Goal: Task Accomplishment & Management: Use online tool/utility

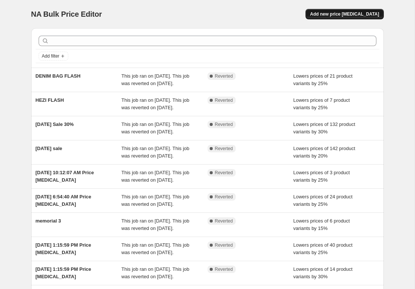
click at [350, 13] on span "Add new price [MEDICAL_DATA]" at bounding box center [344, 14] width 69 height 6
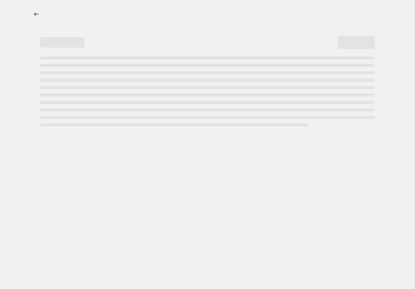
select select "percentage"
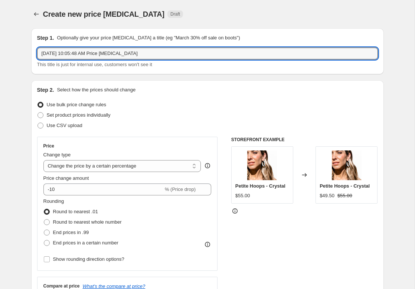
drag, startPoint x: 160, startPoint y: 53, endPoint x: 13, endPoint y: 55, distance: 146.6
type input "transformer day"
click at [72, 166] on select "Change the price to a certain amount Change the price by a certain amount Chang…" at bounding box center [122, 166] width 158 height 12
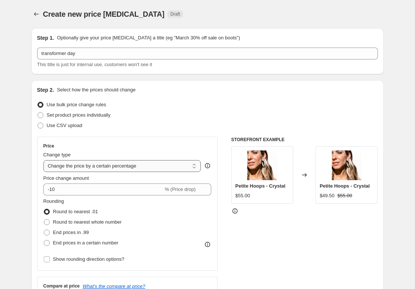
select select "by"
click at [43, 160] on select "Change the price to a certain amount Change the price by a certain amount Chang…" at bounding box center [122, 166] width 158 height 12
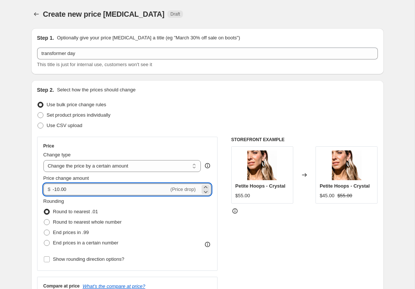
click at [76, 188] on input "-10.00" at bounding box center [111, 189] width 116 height 12
click at [59, 190] on input "-10.00" at bounding box center [111, 189] width 116 height 12
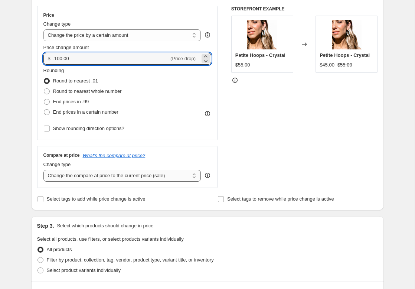
scroll to position [135, 0]
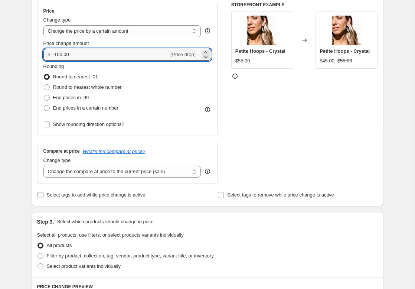
type input "-100.00"
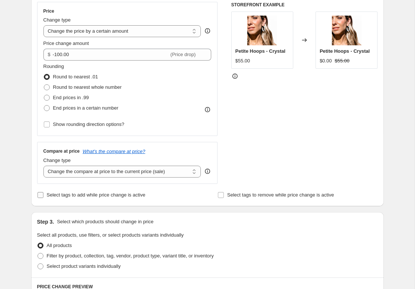
click at [40, 195] on input "Select tags to add while price change is active" at bounding box center [40, 195] width 6 height 6
checkbox input "true"
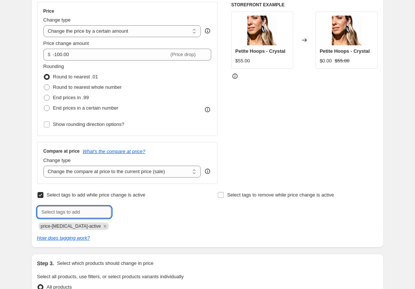
click at [62, 212] on input "text" at bounding box center [74, 212] width 74 height 12
type input "Sale"
click at [135, 212] on span "Sale" at bounding box center [131, 211] width 9 height 5
click at [225, 194] on label "Select tags to remove while price change is active" at bounding box center [275, 195] width 117 height 10
click at [224, 194] on input "Select tags to remove while price change is active" at bounding box center [221, 195] width 6 height 6
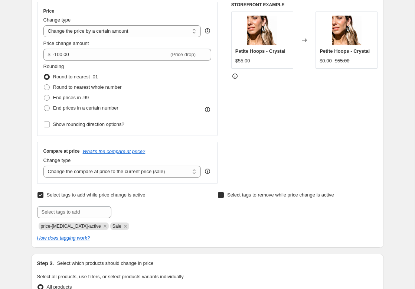
checkbox input "true"
click at [229, 209] on input "text" at bounding box center [254, 212] width 74 height 12
type input "non-sale"
click at [209, 223] on div "Select tags to add while price change is active Submit price-[MEDICAL_DATA]-act…" at bounding box center [207, 210] width 341 height 40
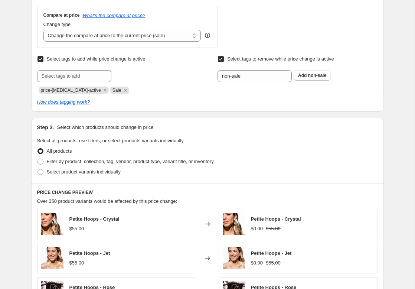
scroll to position [272, 0]
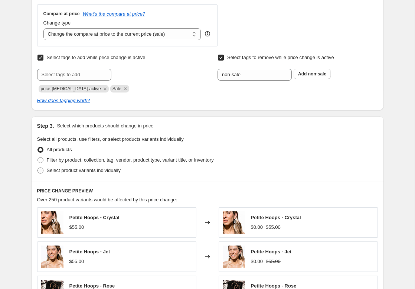
click at [40, 170] on span at bounding box center [40, 170] width 6 height 6
click at [38, 168] on input "Select product variants individually" at bounding box center [37, 167] width 0 height 0
radio input "true"
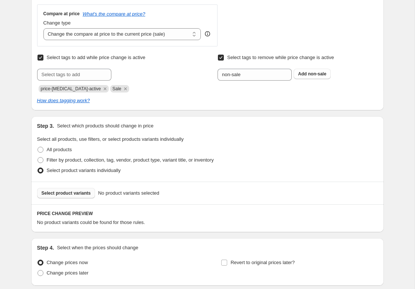
click at [69, 193] on span "Select product variants" at bounding box center [66, 193] width 49 height 6
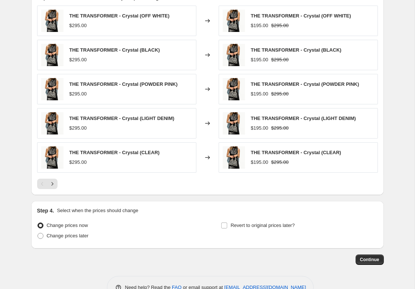
scroll to position [497, 0]
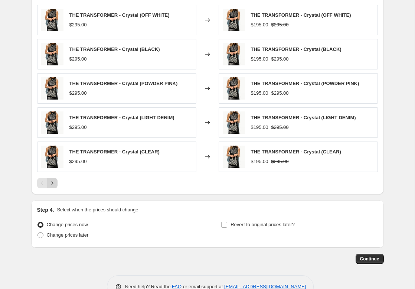
click at [53, 180] on icon "Next" at bounding box center [52, 182] width 7 height 7
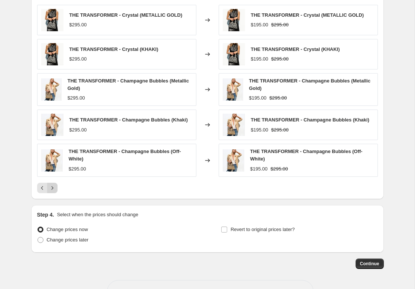
click at [54, 189] on icon "Next" at bounding box center [52, 187] width 7 height 7
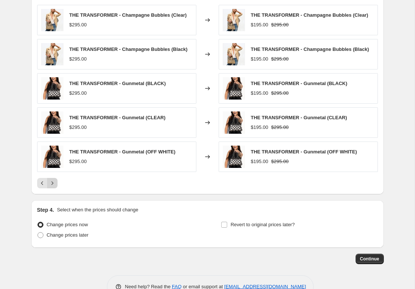
click at [53, 184] on icon "Next" at bounding box center [52, 182] width 7 height 7
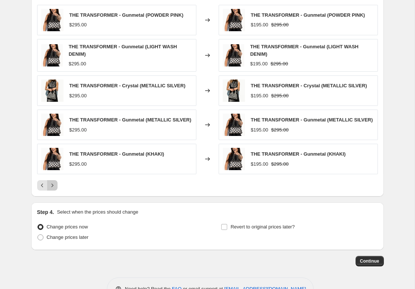
drag, startPoint x: 55, startPoint y: 189, endPoint x: 82, endPoint y: 174, distance: 30.7
click at [55, 189] on icon "Next" at bounding box center [52, 184] width 7 height 7
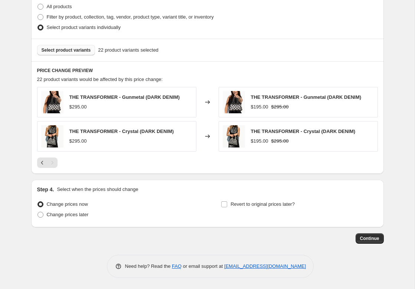
scroll to position [415, 0]
click at [41, 214] on span at bounding box center [40, 215] width 6 height 6
click at [38, 212] on input "Change prices later" at bounding box center [37, 212] width 0 height 0
radio input "true"
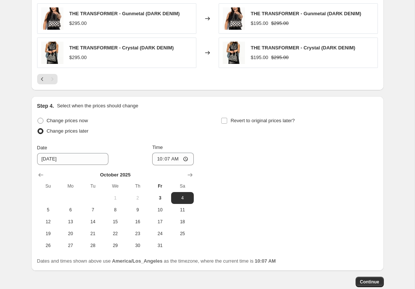
scroll to position [514, 0]
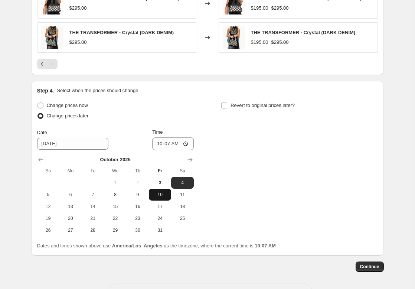
click at [169, 196] on button "10" at bounding box center [160, 195] width 22 height 12
type input "[DATE]"
click at [161, 145] on input "10:07" at bounding box center [173, 143] width 42 height 13
type input "00:00"
click at [225, 104] on input "Revert to original prices later?" at bounding box center [224, 105] width 6 height 6
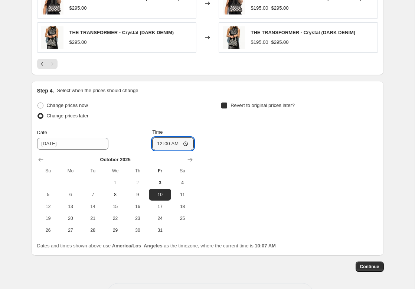
checkbox input "true"
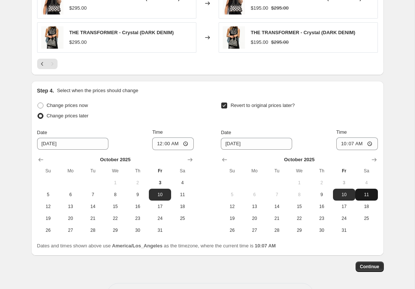
click at [364, 197] on span "11" at bounding box center [366, 195] width 16 height 6
type input "[DATE]"
click at [345, 140] on input "10:07" at bounding box center [357, 143] width 42 height 13
click at [359, 144] on input "11:59" at bounding box center [357, 143] width 42 height 13
type input "23:59"
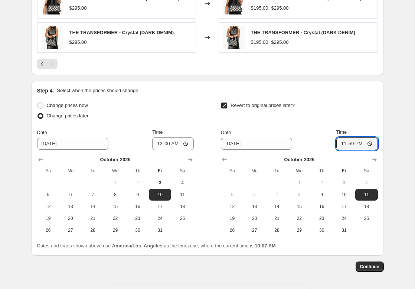
click at [331, 114] on div "Revert to original prices later?" at bounding box center [299, 111] width 157 height 22
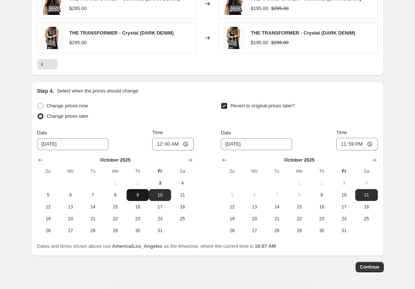
click at [142, 197] on span "9" at bounding box center [138, 195] width 16 height 6
type input "[DATE]"
click at [158, 145] on input "00:00" at bounding box center [173, 144] width 42 height 13
type input "11:59"
click at [169, 112] on div "Change prices later" at bounding box center [115, 116] width 157 height 10
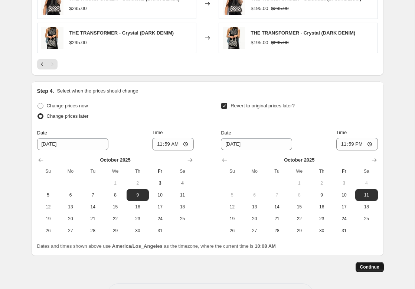
click at [369, 268] on span "Continue" at bounding box center [369, 267] width 19 height 6
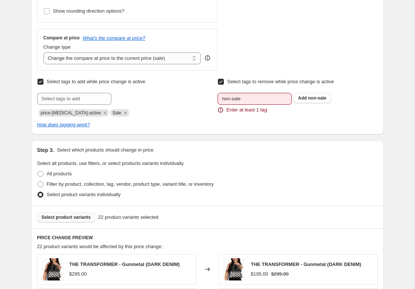
scroll to position [292, 0]
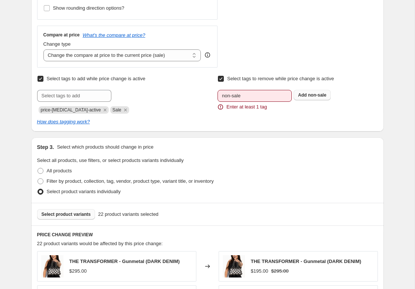
click at [310, 95] on span "non-sale" at bounding box center [317, 94] width 18 height 5
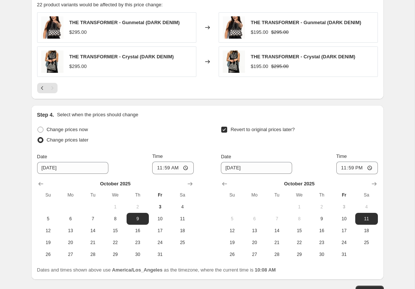
scroll to position [542, 0]
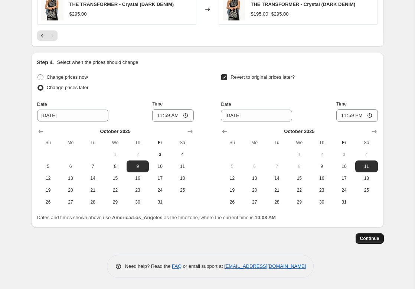
click at [362, 240] on span "Continue" at bounding box center [369, 238] width 19 height 6
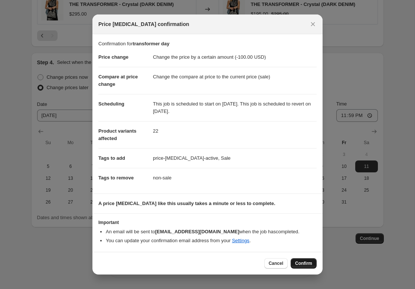
click at [314, 263] on button "Confirm" at bounding box center [304, 263] width 26 height 10
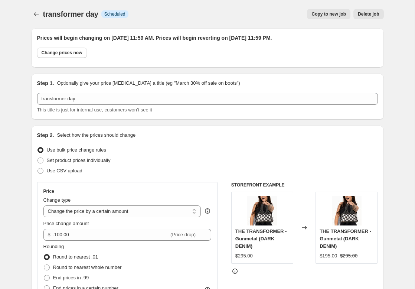
scroll to position [542, 0]
